Goal: Check status: Check status

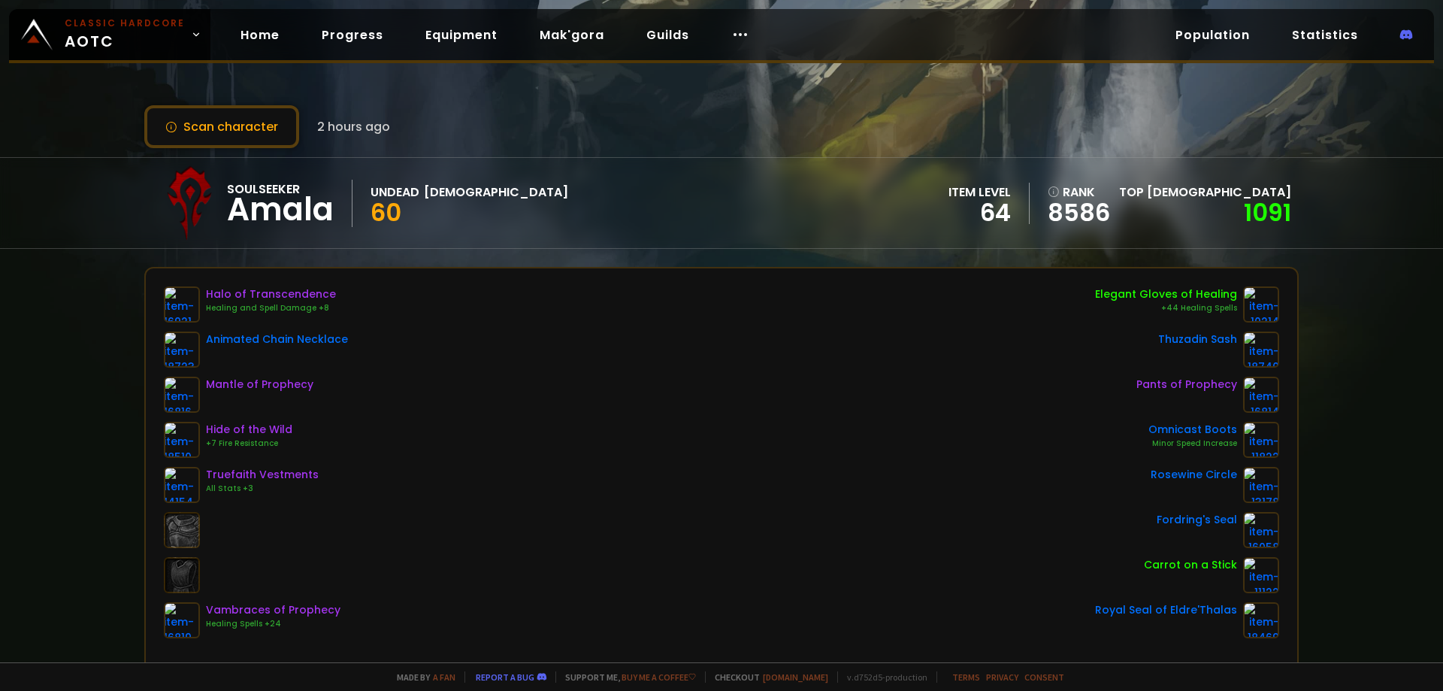
scroll to position [75, 0]
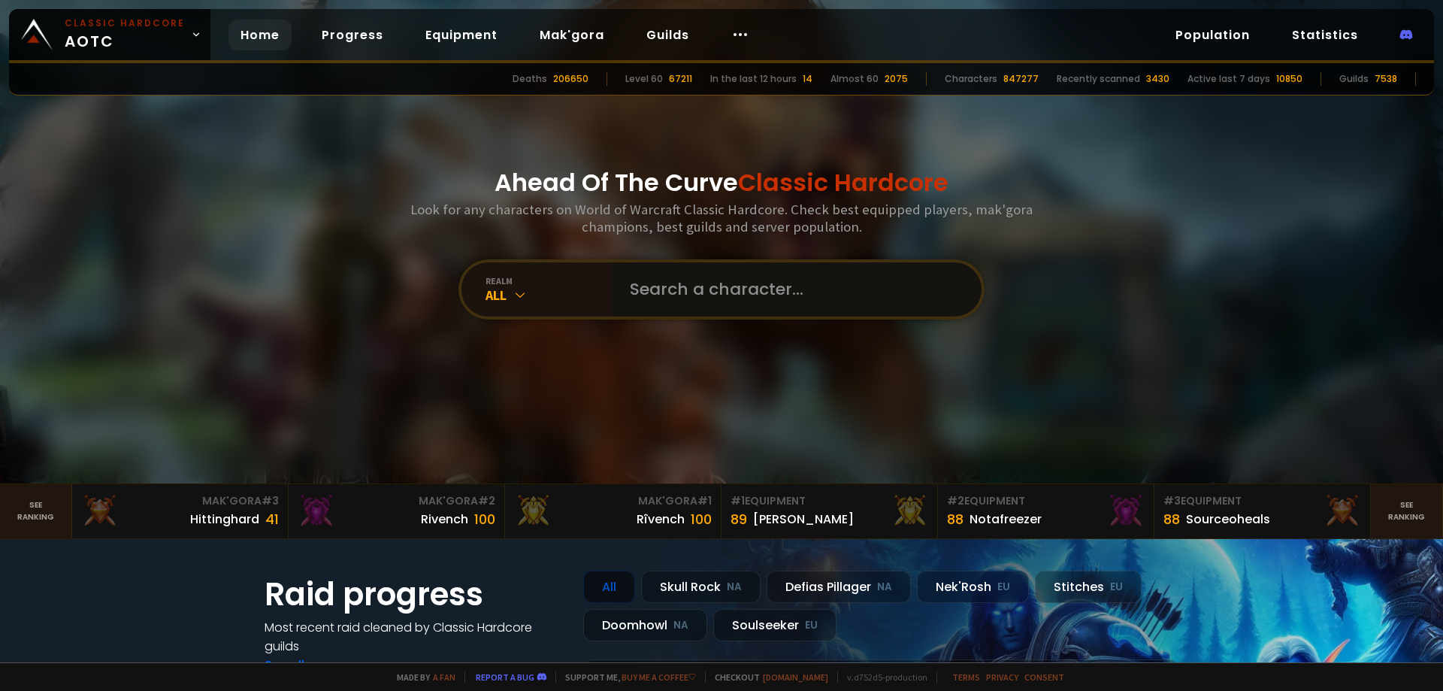
click at [691, 282] on input "text" at bounding box center [792, 289] width 343 height 54
type input "loomi"
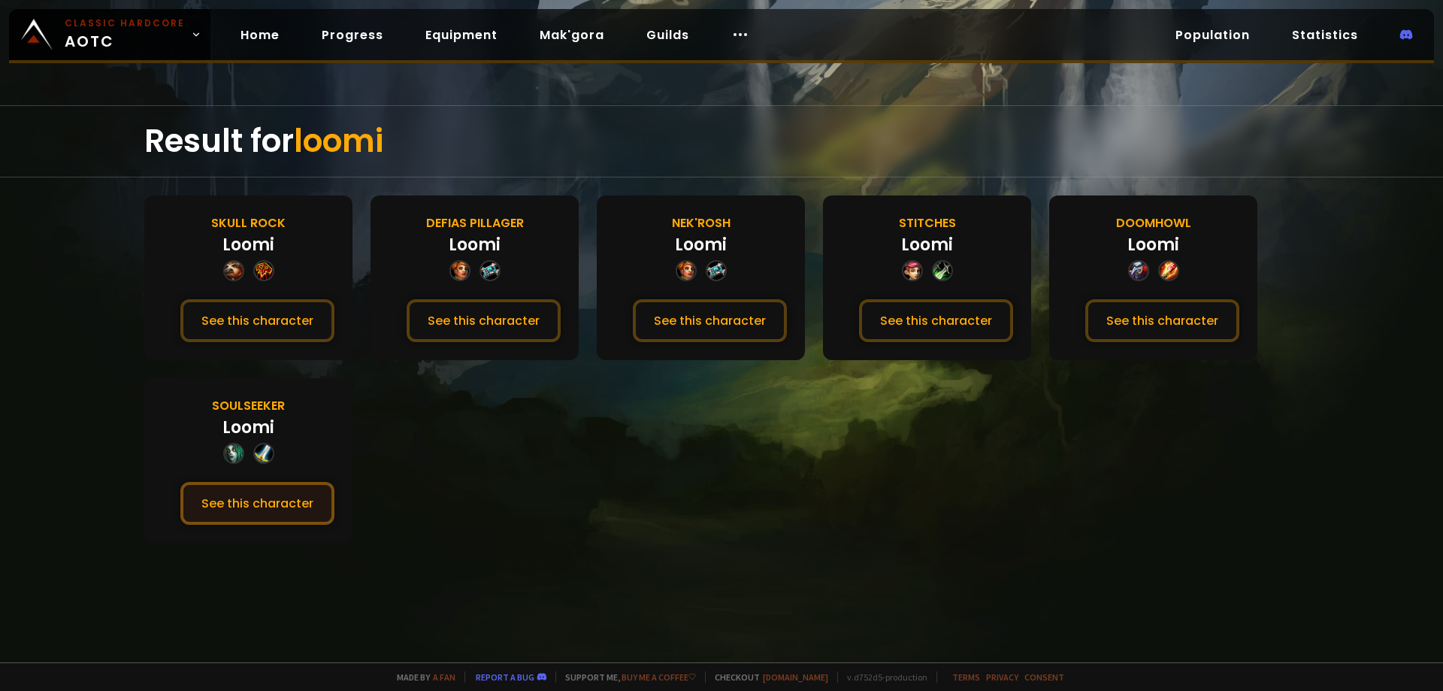
click at [295, 507] on button "See this character" at bounding box center [257, 503] width 154 height 43
